Goal: Task Accomplishment & Management: Manage account settings

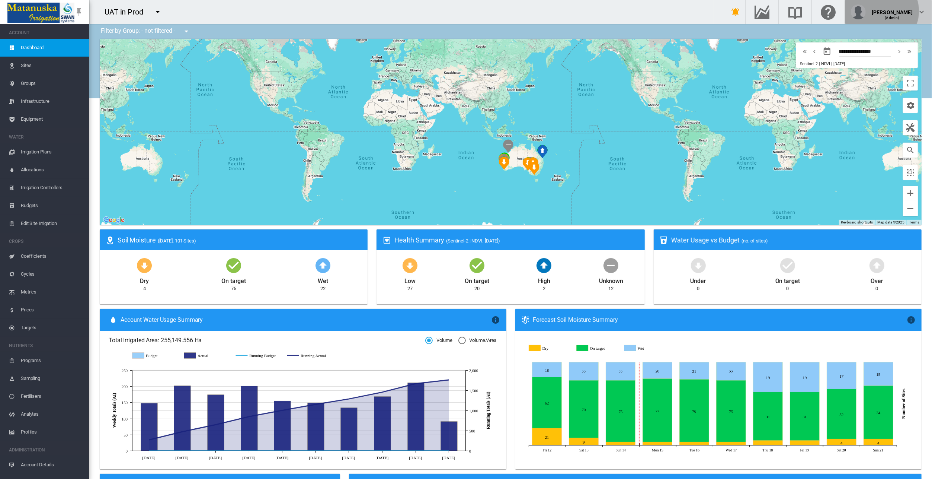
click at [897, 11] on div "(Admin)" at bounding box center [892, 14] width 41 height 7
click at [895, 33] on button "My Profile" at bounding box center [893, 36] width 71 height 12
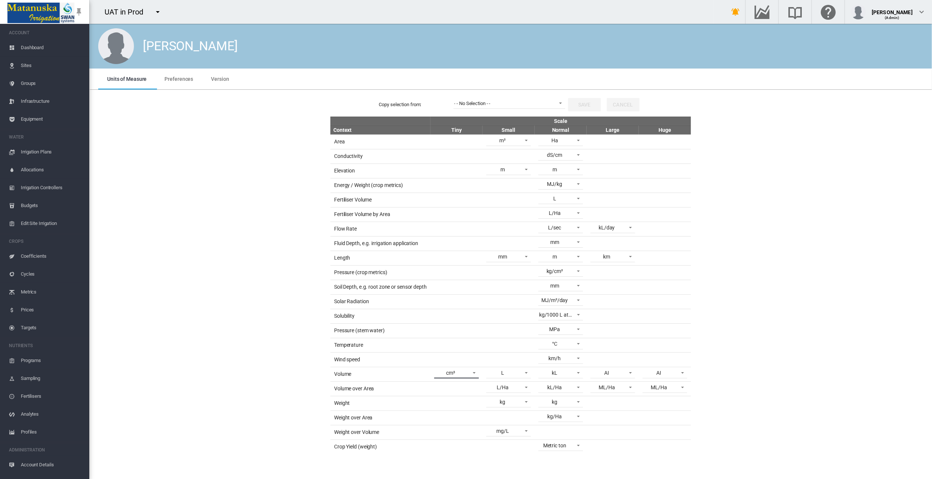
click at [472, 370] on span at bounding box center [472, 371] width 9 height 7
click at [223, 248] on md-backdrop at bounding box center [466, 239] width 932 height 479
